Goal: Task Accomplishment & Management: Manage account settings

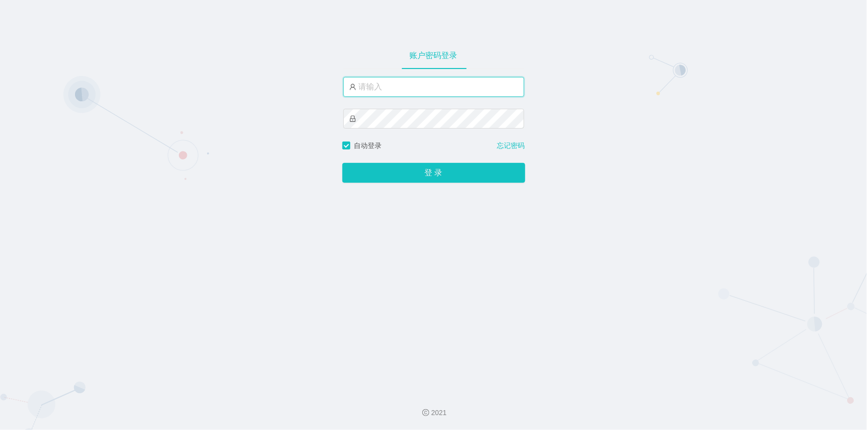
drag, startPoint x: 0, startPoint y: 0, endPoint x: 447, endPoint y: 84, distance: 454.5
click at [447, 84] on input "text" at bounding box center [433, 87] width 181 height 20
type input "jishu"
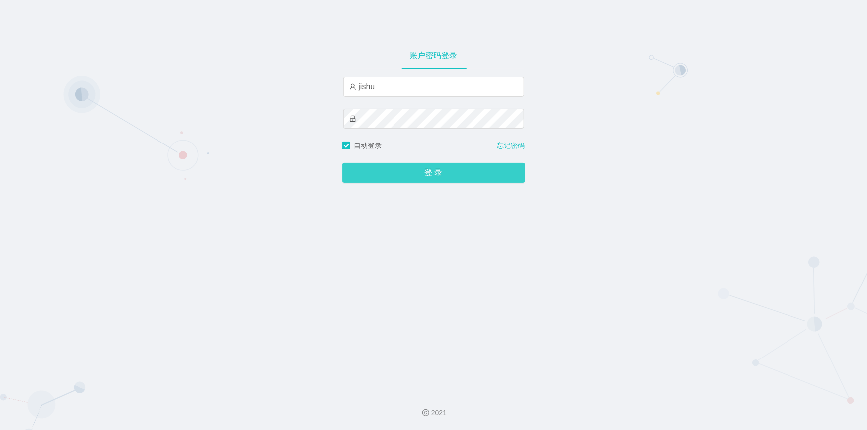
click at [385, 175] on button "登 录" at bounding box center [433, 173] width 183 height 20
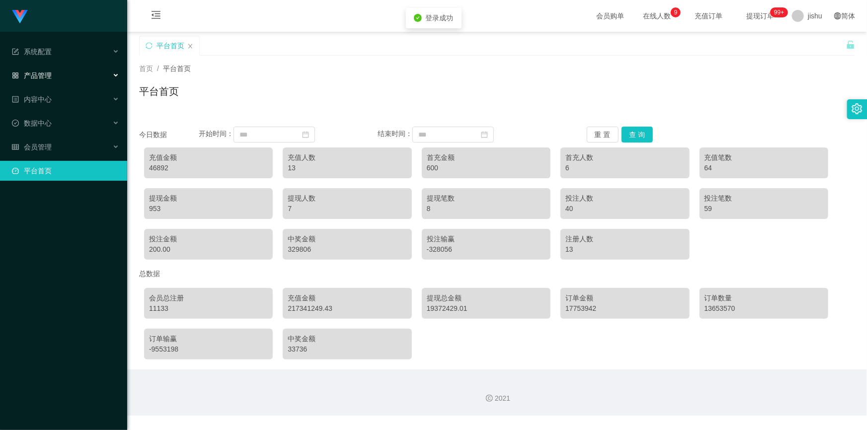
click at [46, 74] on span "产品管理" at bounding box center [32, 76] width 40 height 8
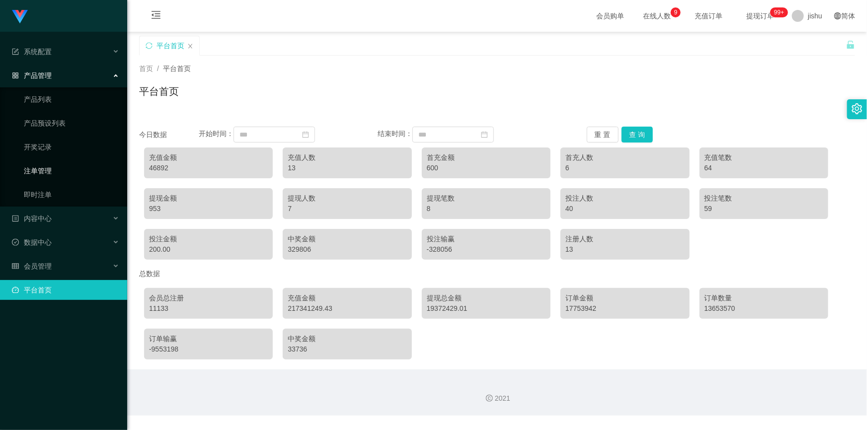
click at [56, 169] on link "注单管理" at bounding box center [71, 171] width 95 height 20
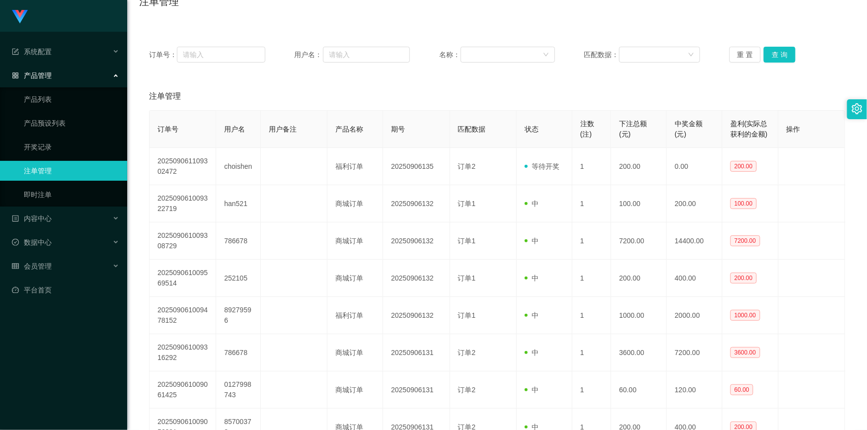
scroll to position [180, 0]
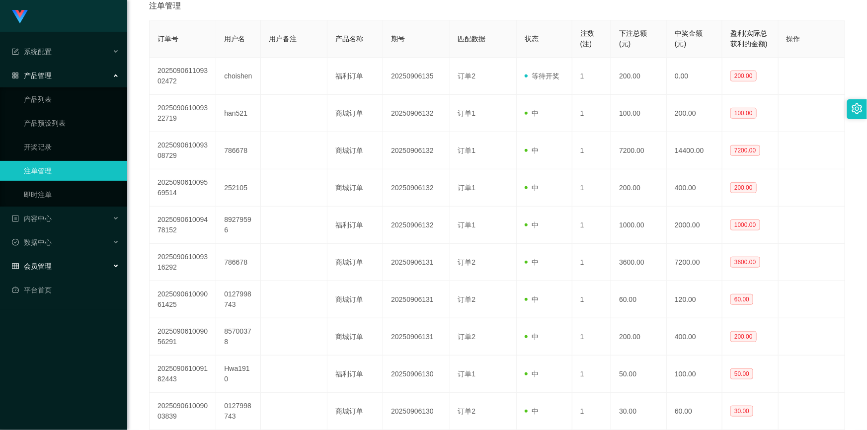
click at [51, 266] on div "会员管理" at bounding box center [63, 266] width 127 height 20
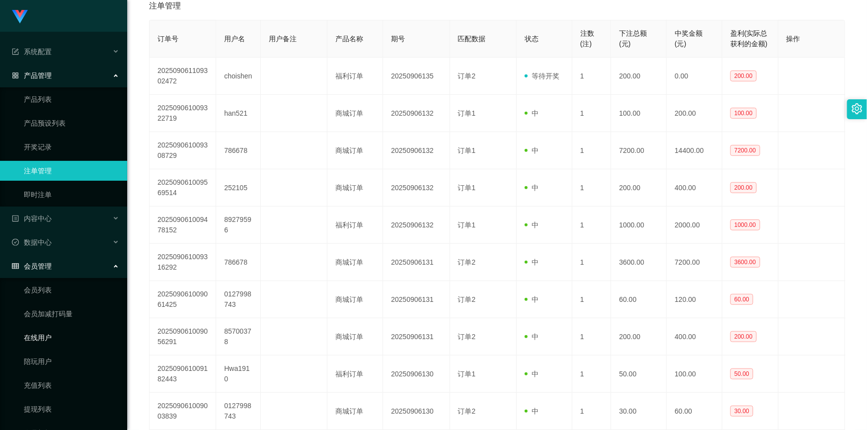
click at [51, 338] on link "在线用户" at bounding box center [71, 338] width 95 height 20
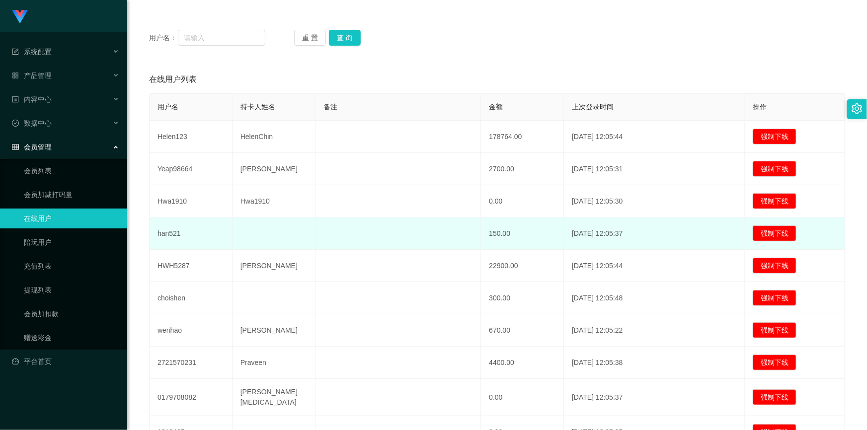
scroll to position [197, 0]
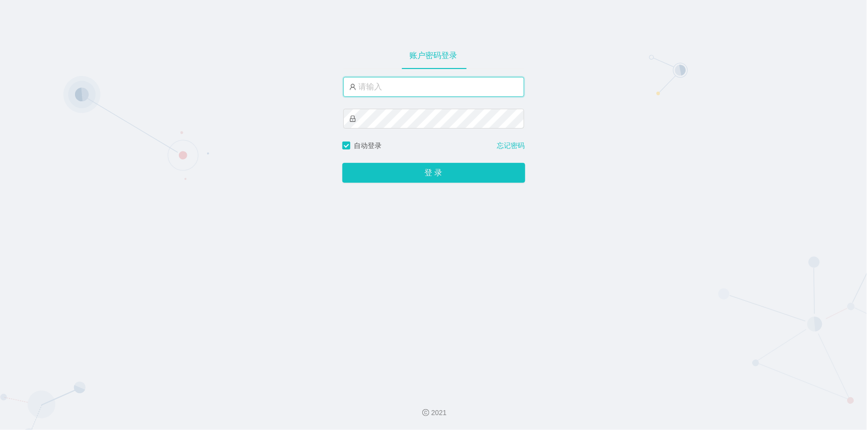
click at [385, 87] on input "text" at bounding box center [433, 87] width 181 height 20
type input "jishu"
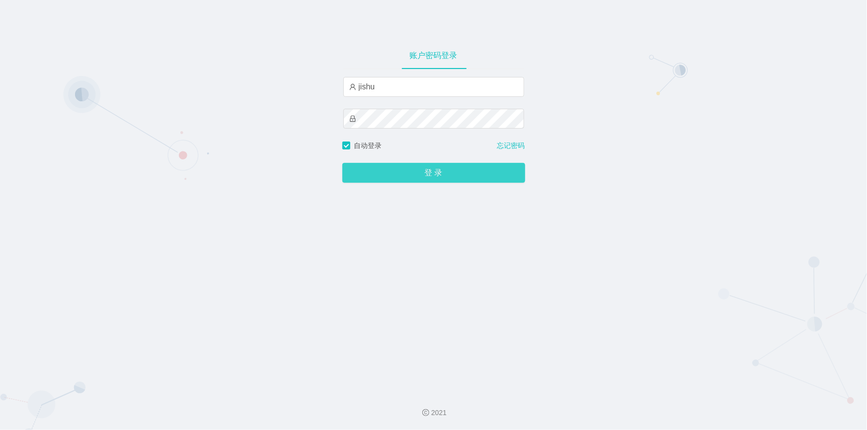
click at [383, 169] on button "登 录" at bounding box center [433, 173] width 183 height 20
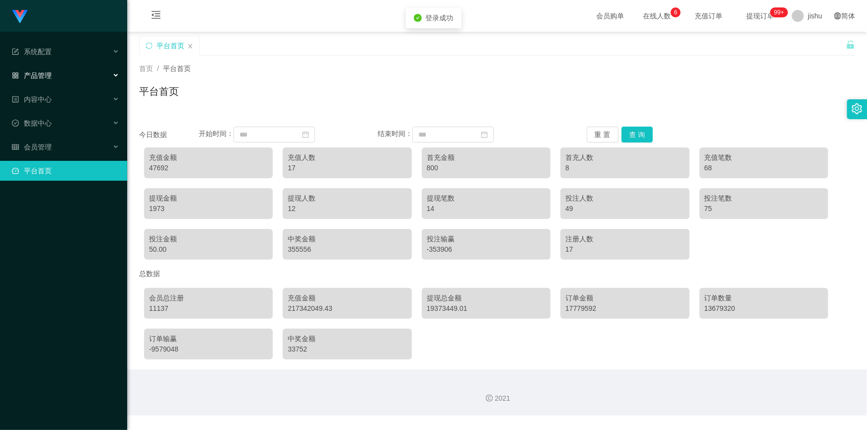
click at [65, 72] on div "产品管理" at bounding box center [63, 76] width 127 height 20
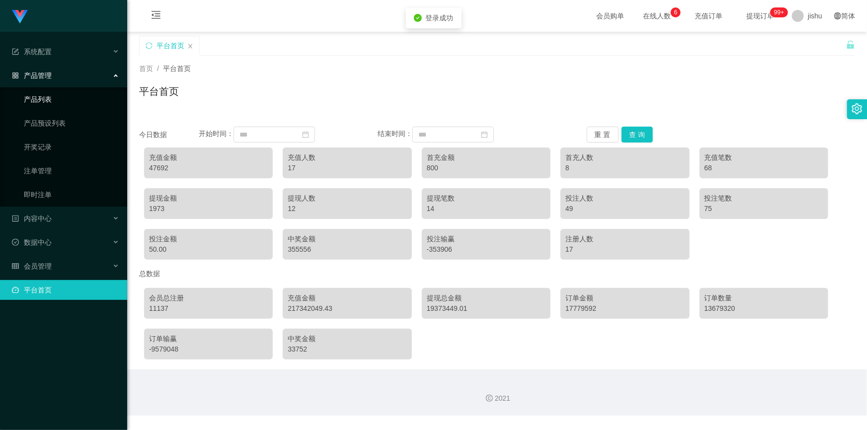
click at [57, 104] on link "产品列表" at bounding box center [71, 99] width 95 height 20
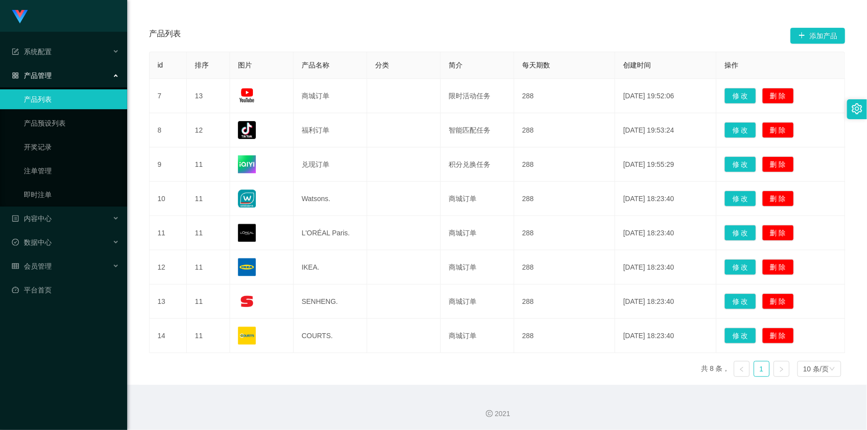
scroll to position [72, 0]
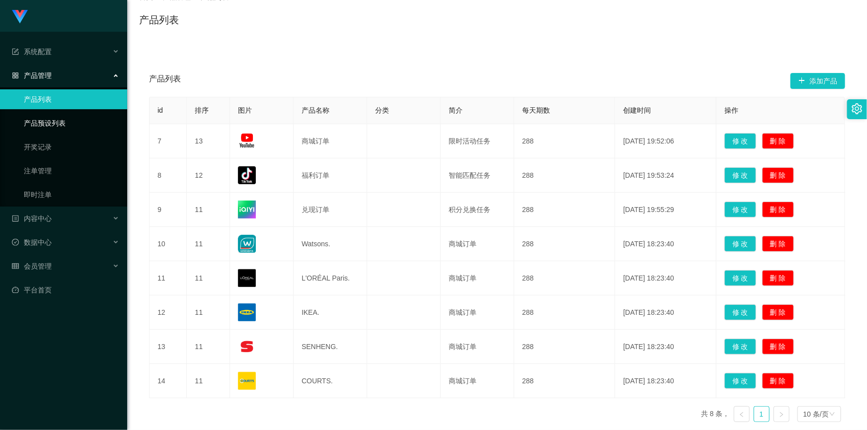
click at [48, 124] on link "产品预设列表" at bounding box center [71, 123] width 95 height 20
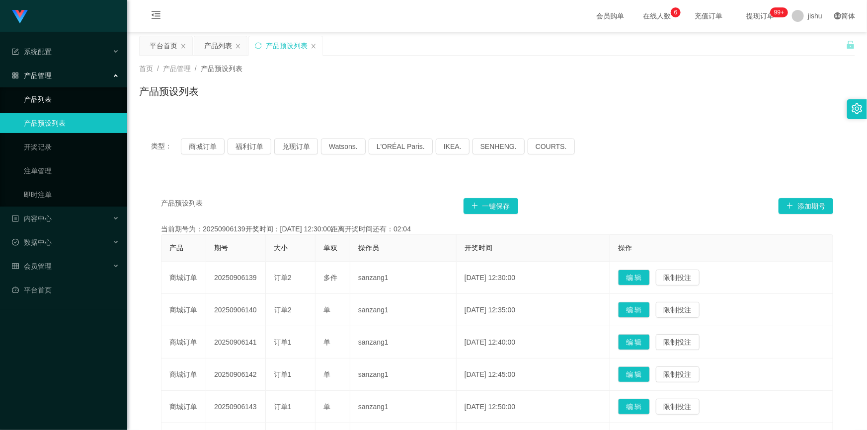
click at [64, 101] on link "产品列表" at bounding box center [71, 99] width 95 height 20
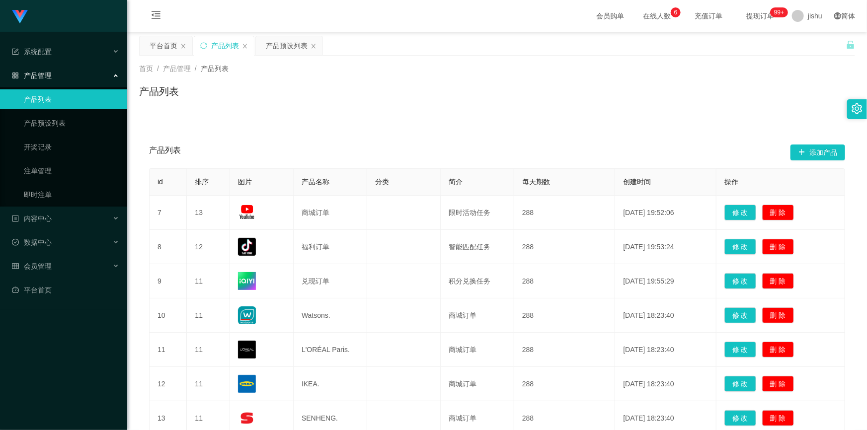
scroll to position [117, 0]
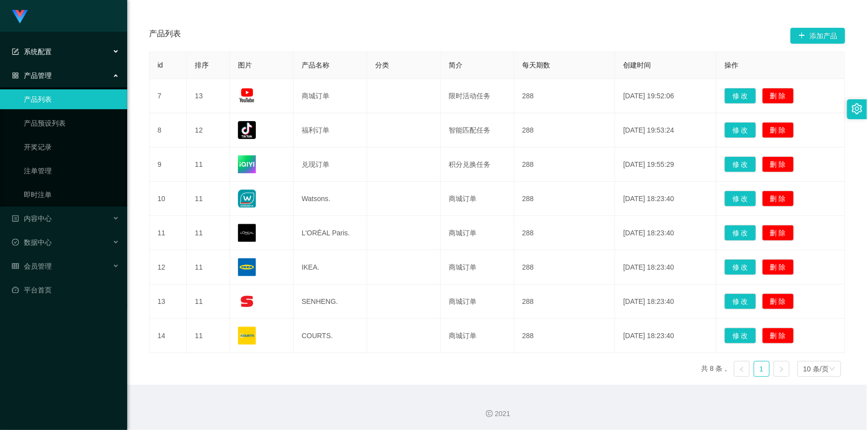
click at [44, 52] on span "系统配置" at bounding box center [32, 52] width 40 height 8
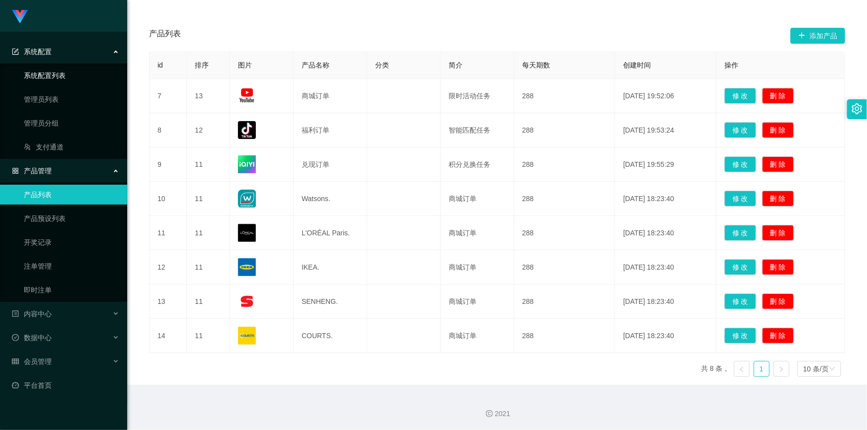
click at [57, 75] on link "系统配置列表" at bounding box center [71, 76] width 95 height 20
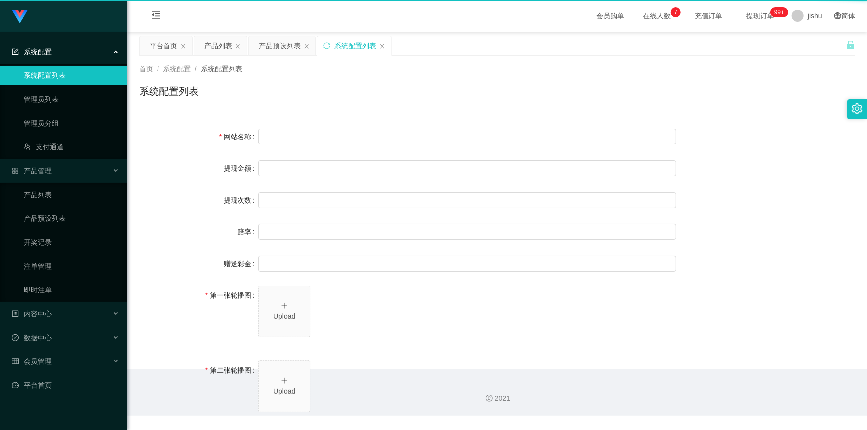
type input "40"
type input "1000000"
type input "100"
type input "0"
type input "https://t.me/JD258000"
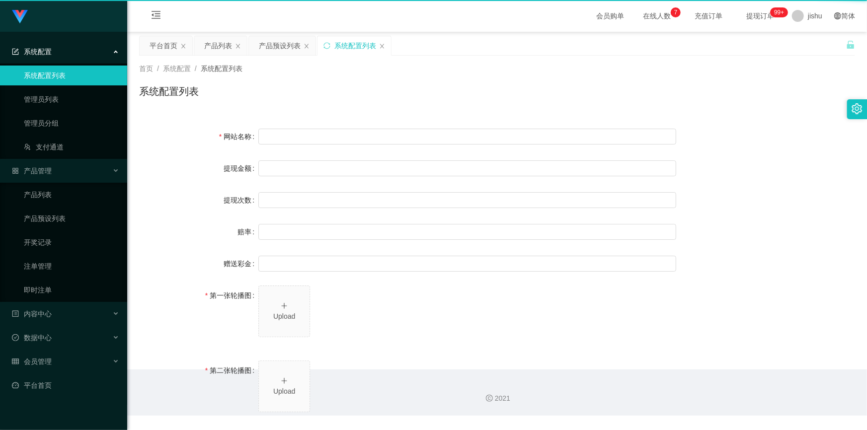
type input "https://t.me/TaobaoOnlineServices"
type input "平台工作台使用规则"
type input "为保障用户权益及平台运营秩序，请您严格遵守以下工作台使用规范："
type input "一、提现规则 最低提现限制：工作台账户积分满 10 积分后方可申请提现。"
type input "二、积分管理 首次高额积分提醒：当工作台账户积分首次超过 20,000 积分时，系统将暂停自动提现。用户需联系平台活动经理进行手动审核及分笔提现。"
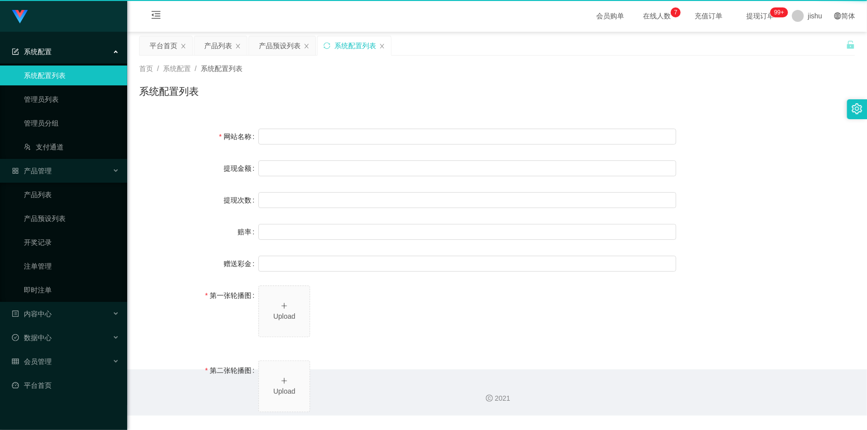
type input "三、任务接单规范 下单须知："
type input "所有任务需严格按照平台活动经理的指导流程进行操作。"
type input "严禁私下接单、绕过系统或通过非官方渠道接单（如通过个人账号、自行匹配等方式）。"
type input "·违规操作可能导致任务失败，并视情节冻结工作台账户或永久封禁账号。"
type input "系统任务对接要求："
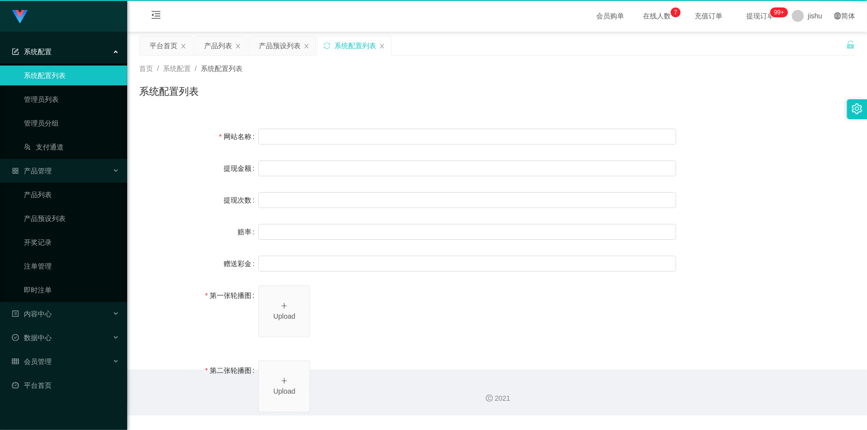
type input "若未按指导流程操作或擅自修改操作步骤，系统将无法正确识别并分配任务，导致任务失败。"
type input "·因此类行为造成损失，平台将不予补偿，且有权限制或终止用户账号的工作权限。"
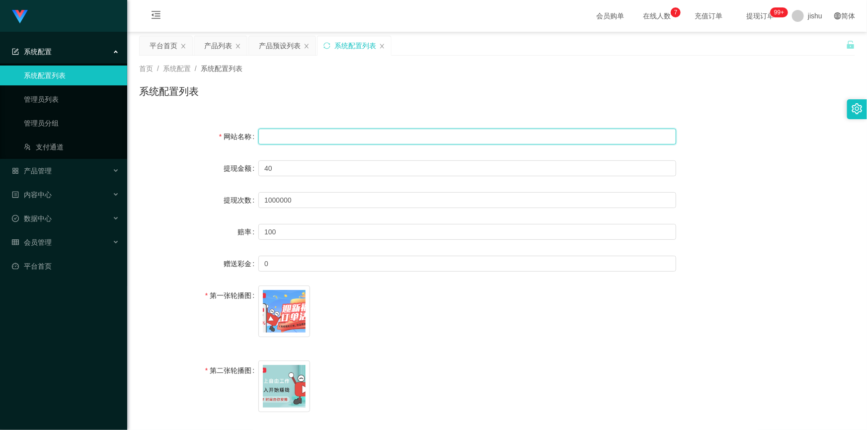
click at [296, 137] on input "text" at bounding box center [467, 137] width 418 height 16
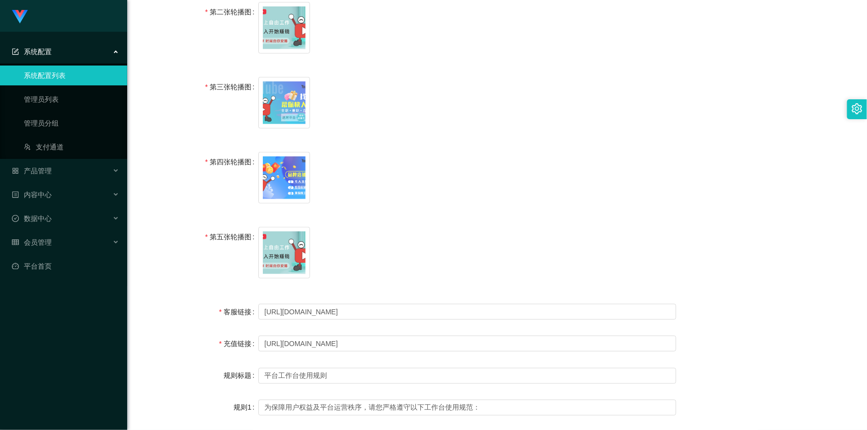
scroll to position [224, 0]
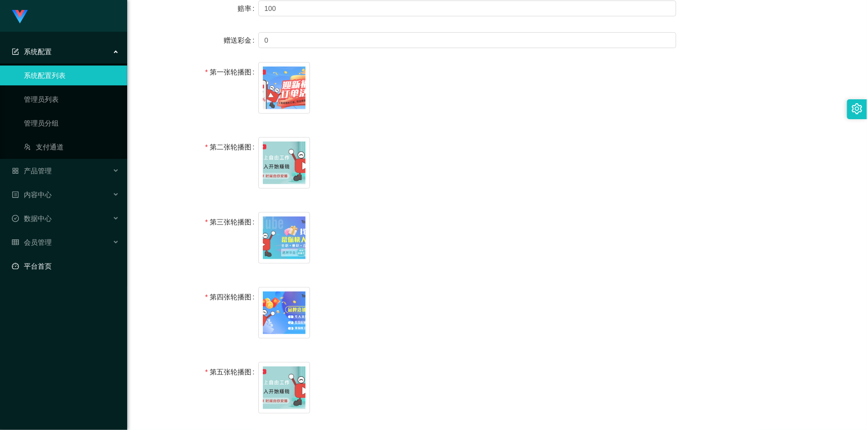
click at [20, 268] on link "平台首页" at bounding box center [65, 266] width 107 height 20
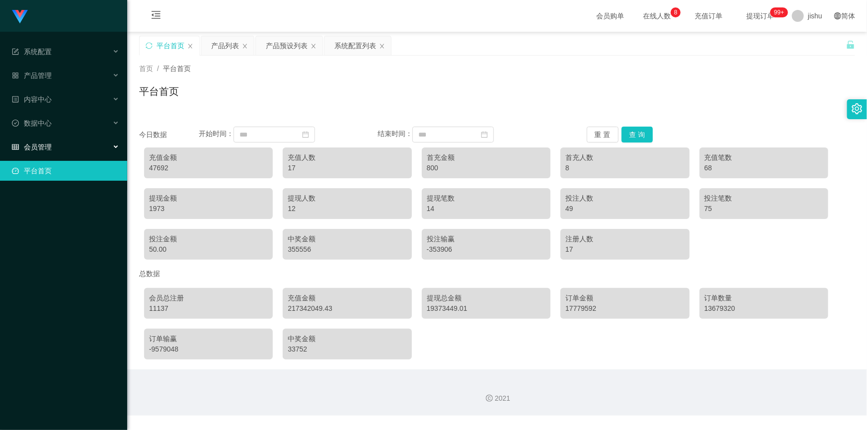
click at [49, 145] on span "会员管理" at bounding box center [32, 147] width 40 height 8
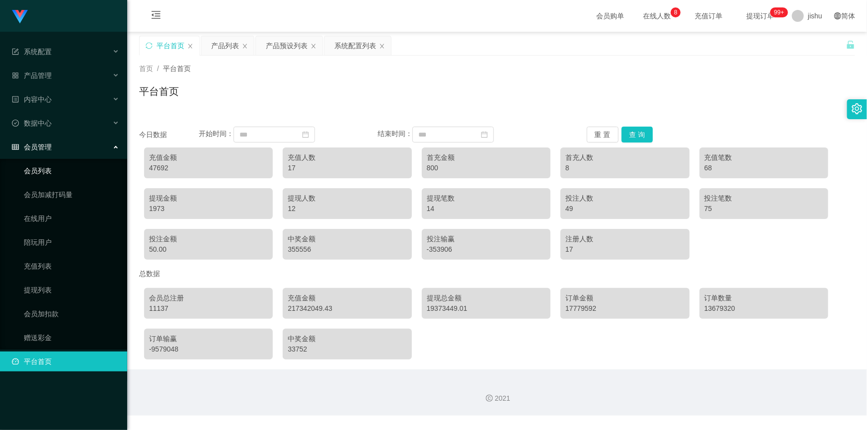
click at [56, 168] on link "会员列表" at bounding box center [71, 171] width 95 height 20
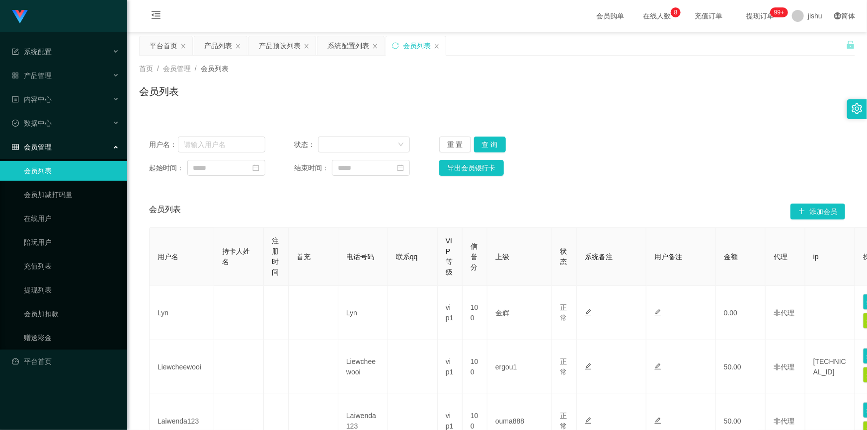
click at [58, 146] on div "会员管理" at bounding box center [63, 147] width 127 height 20
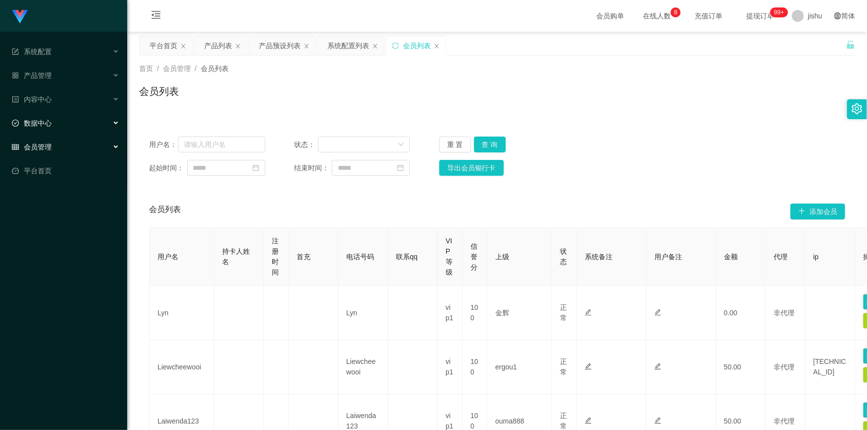
click at [55, 125] on div "数据中心" at bounding box center [63, 123] width 127 height 20
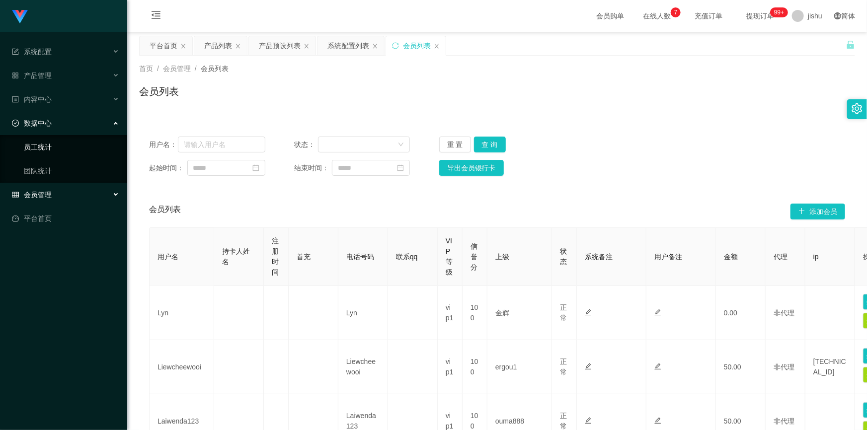
click at [53, 145] on link "员工统计" at bounding box center [71, 147] width 95 height 20
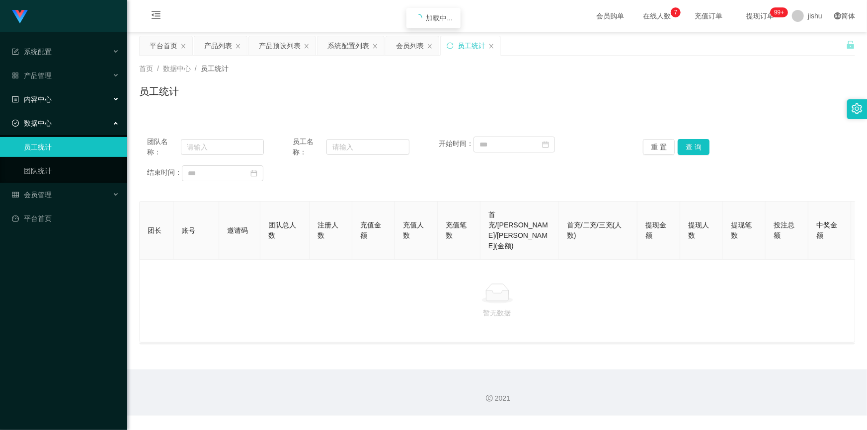
click at [57, 100] on div "内容中心" at bounding box center [63, 99] width 127 height 20
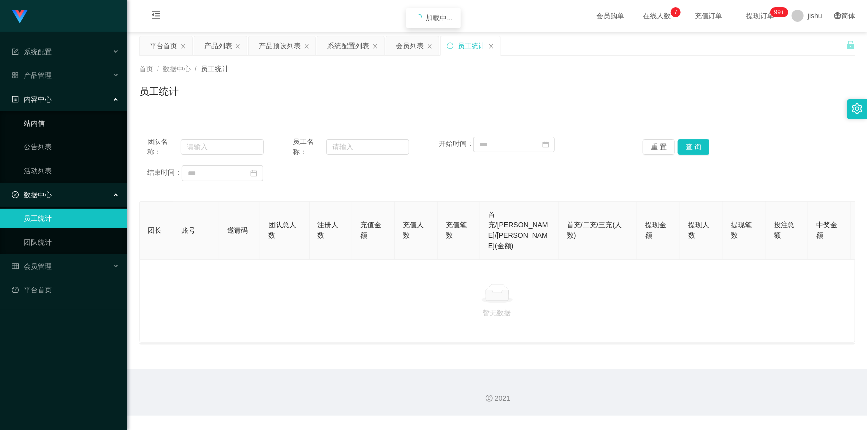
click at [54, 126] on link "站内信" at bounding box center [71, 123] width 95 height 20
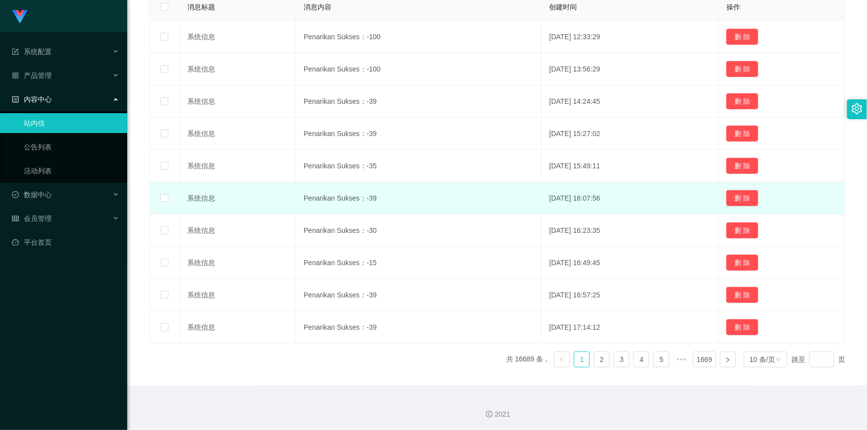
scroll to position [99, 0]
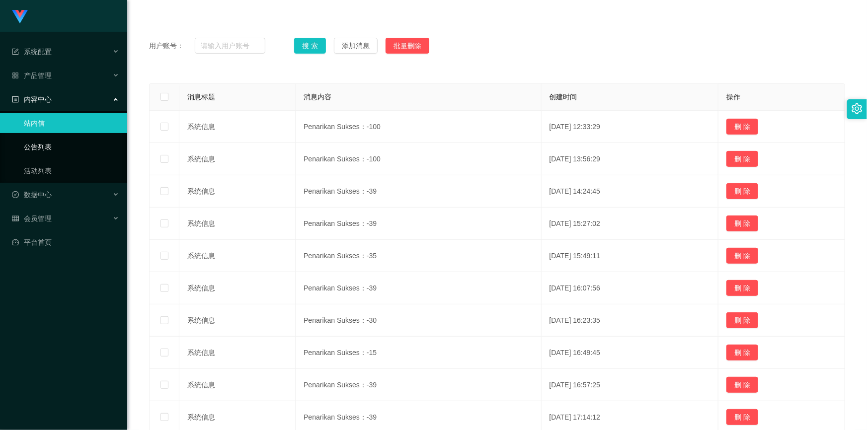
click at [69, 145] on link "公告列表" at bounding box center [71, 147] width 95 height 20
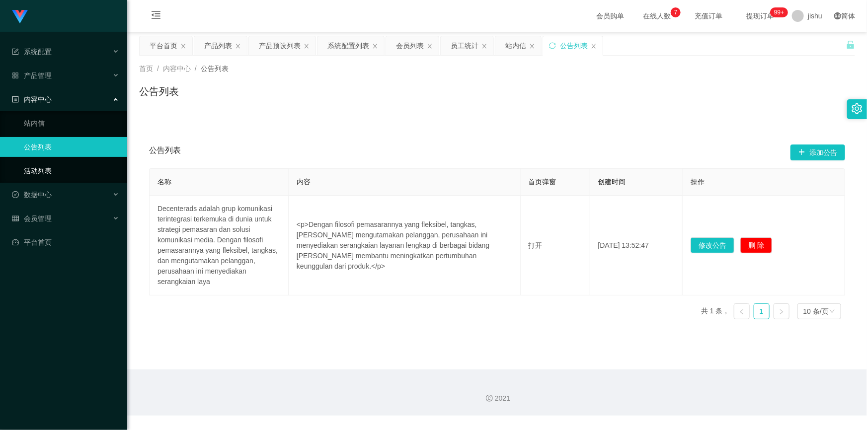
click at [62, 168] on link "活动列表" at bounding box center [71, 171] width 95 height 20
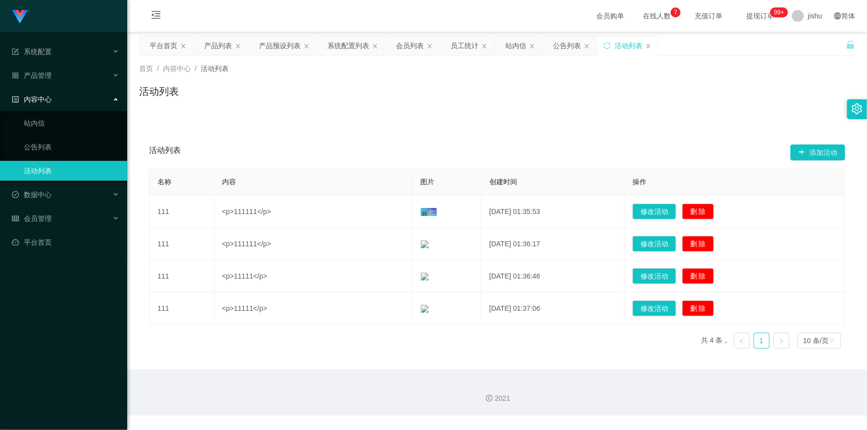
click at [65, 96] on div "内容中心" at bounding box center [63, 99] width 127 height 20
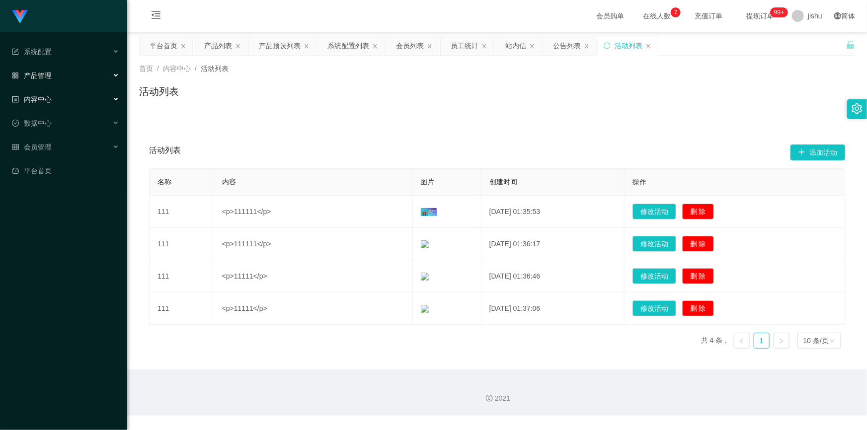
click at [68, 73] on div "产品管理" at bounding box center [63, 76] width 127 height 20
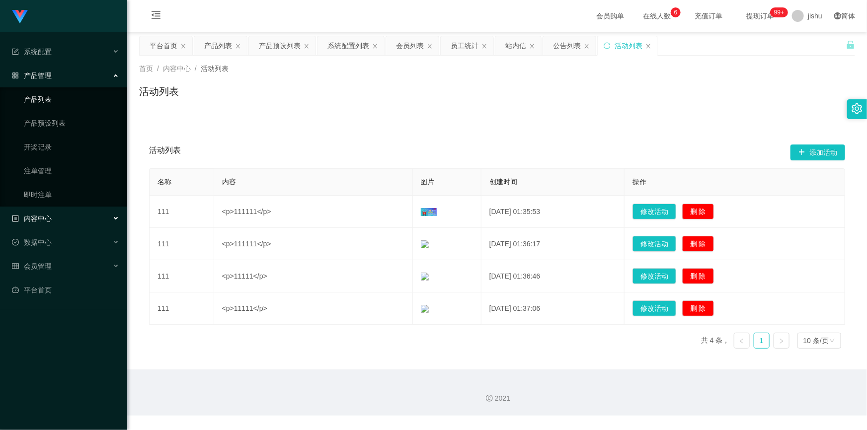
click at [59, 98] on link "产品列表" at bounding box center [71, 99] width 95 height 20
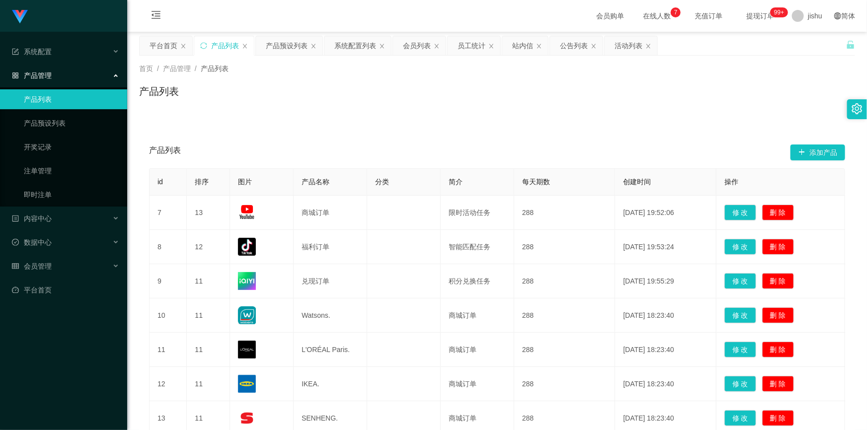
click at [90, 77] on div "产品管理" at bounding box center [63, 76] width 127 height 20
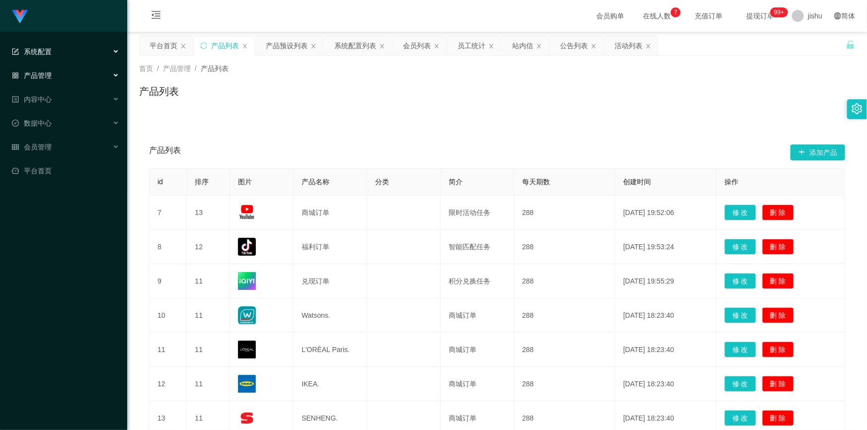
click at [61, 55] on div "系统配置" at bounding box center [63, 52] width 127 height 20
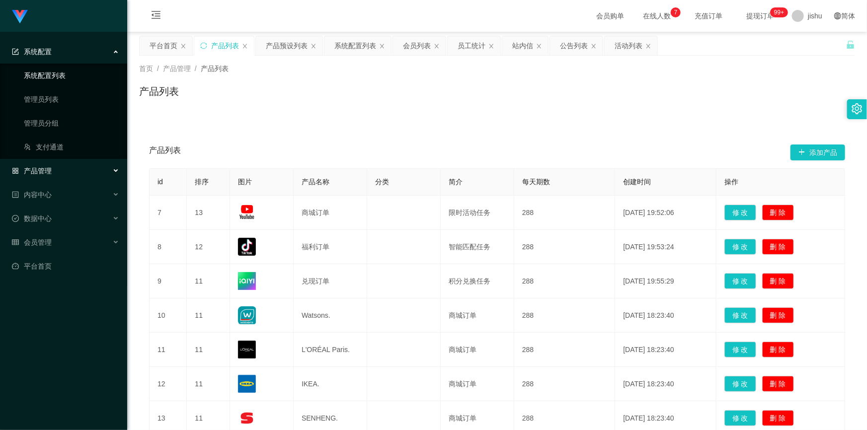
click at [55, 75] on link "系统配置列表" at bounding box center [71, 76] width 95 height 20
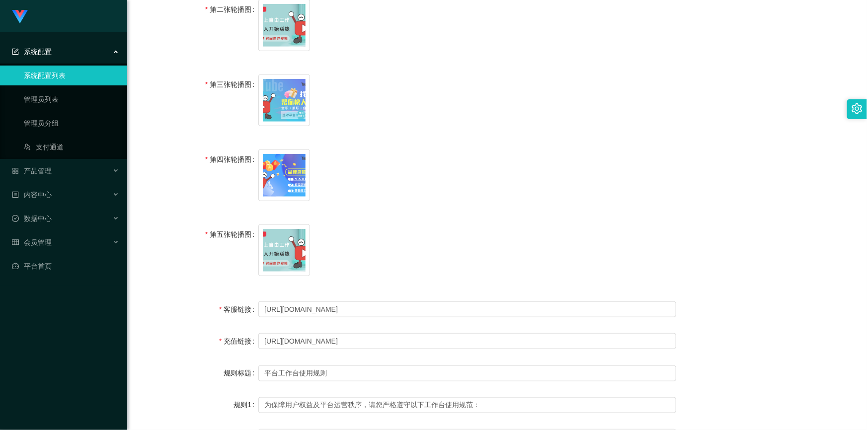
scroll to position [542, 0]
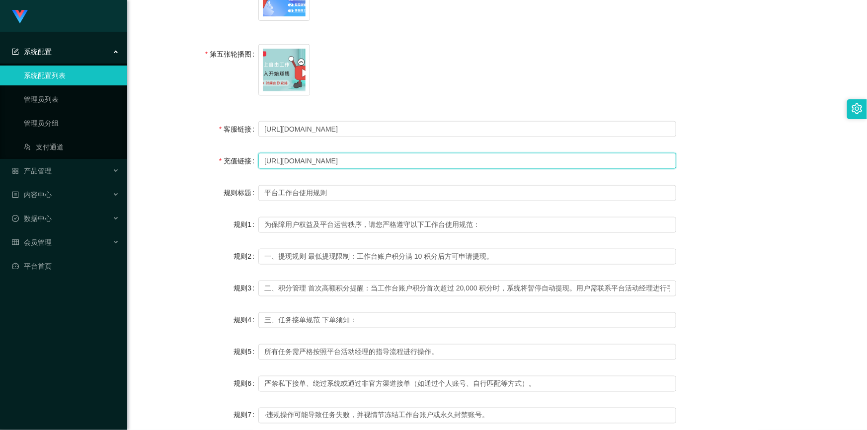
drag, startPoint x: 321, startPoint y: 159, endPoint x: 402, endPoint y: 159, distance: 80.5
click at [401, 159] on input "https://t.me/TaobaoOnlineServices" at bounding box center [467, 161] width 418 height 16
click at [423, 159] on input "https://t.me/TaobaoOnlineServices" at bounding box center [467, 161] width 418 height 16
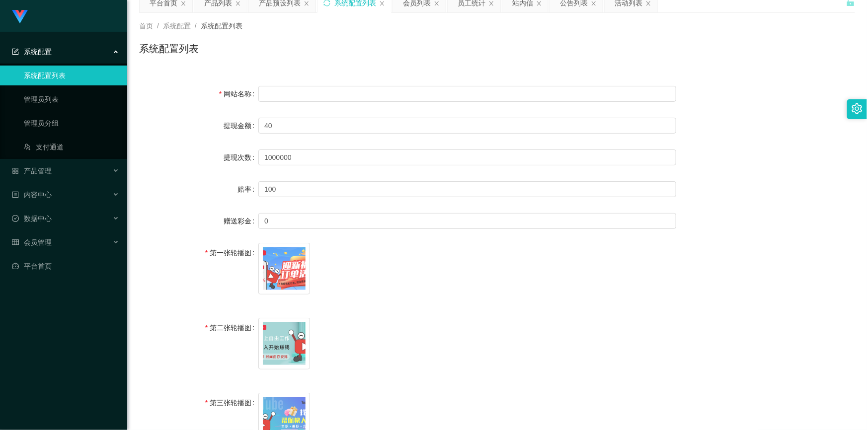
scroll to position [0, 0]
